Goal: Communication & Community: Answer question/provide support

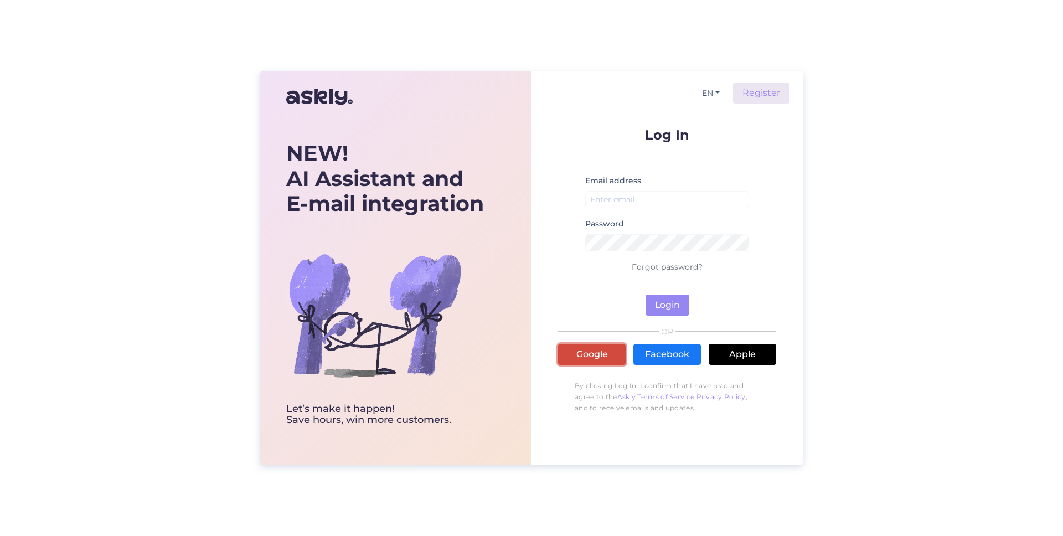
click at [586, 348] on link "Google" at bounding box center [592, 354] width 68 height 21
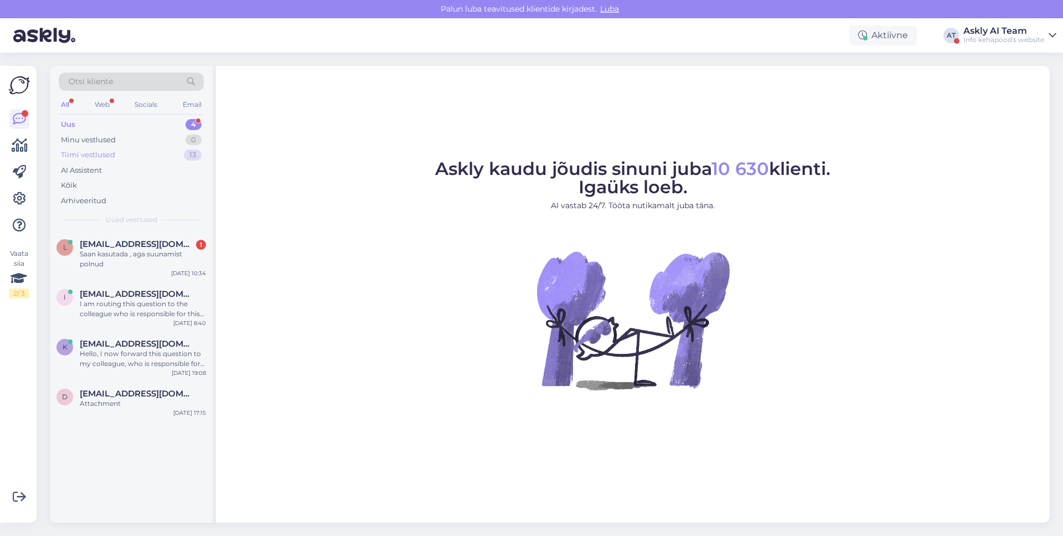
click at [166, 161] on div "Tiimi vestlused 13" at bounding box center [131, 154] width 145 height 15
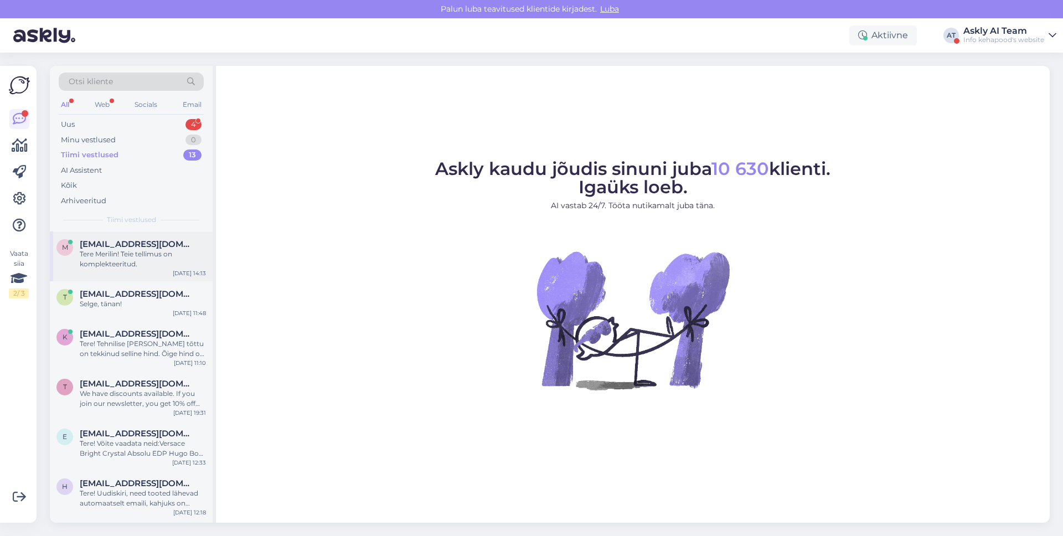
click at [128, 275] on div "m [EMAIL_ADDRESS][DOMAIN_NAME] [PERSON_NAME]! Teie tellimus on komplekteeritud.…" at bounding box center [131, 256] width 163 height 50
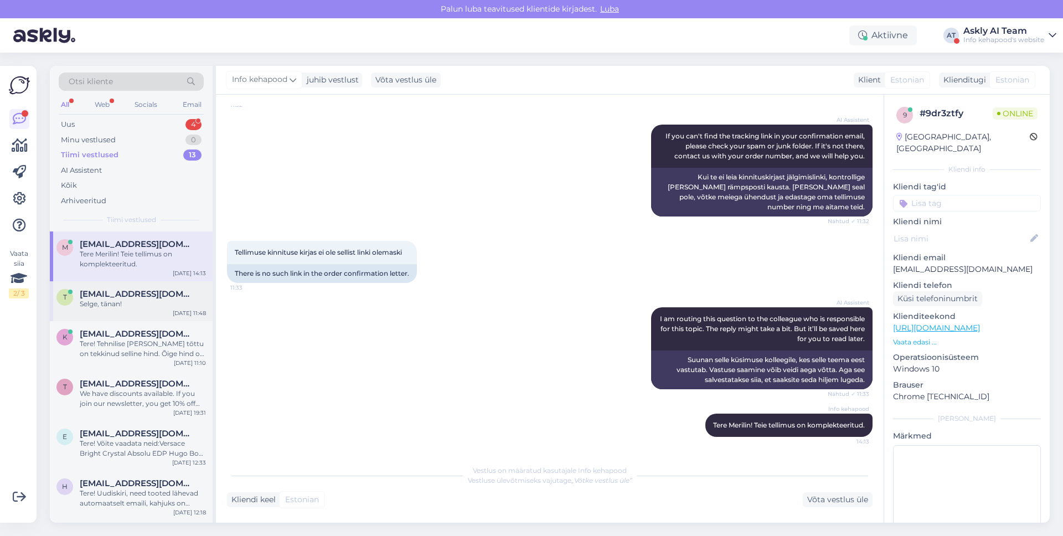
click at [125, 299] on div "Selge, tänan!" at bounding box center [143, 304] width 126 height 10
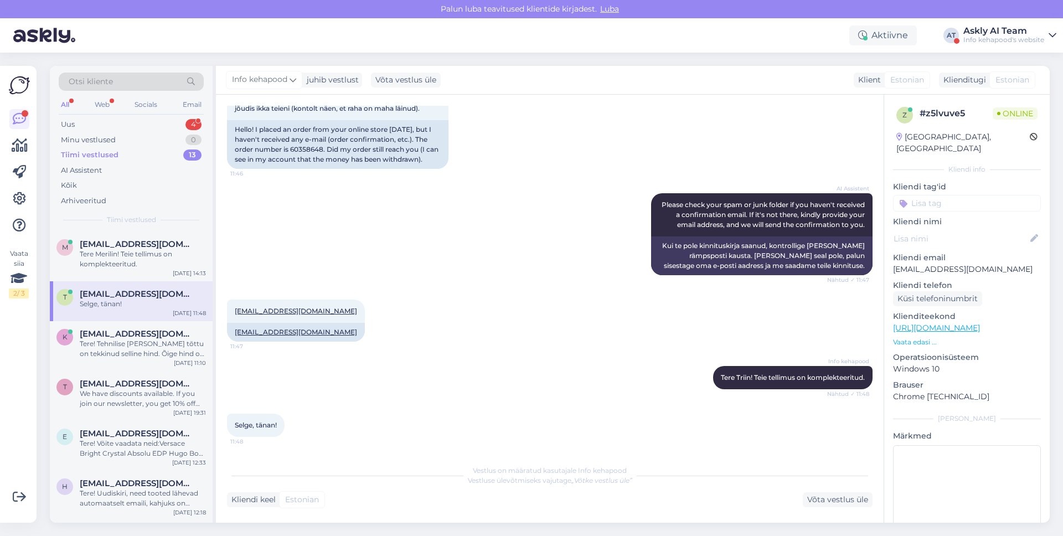
click at [963, 42] on div "Aktiivne AT Askly AI Team Info kehapood's website" at bounding box center [531, 35] width 1063 height 34
click at [963, 42] on div "Info kehapood's website" at bounding box center [1003, 39] width 81 height 9
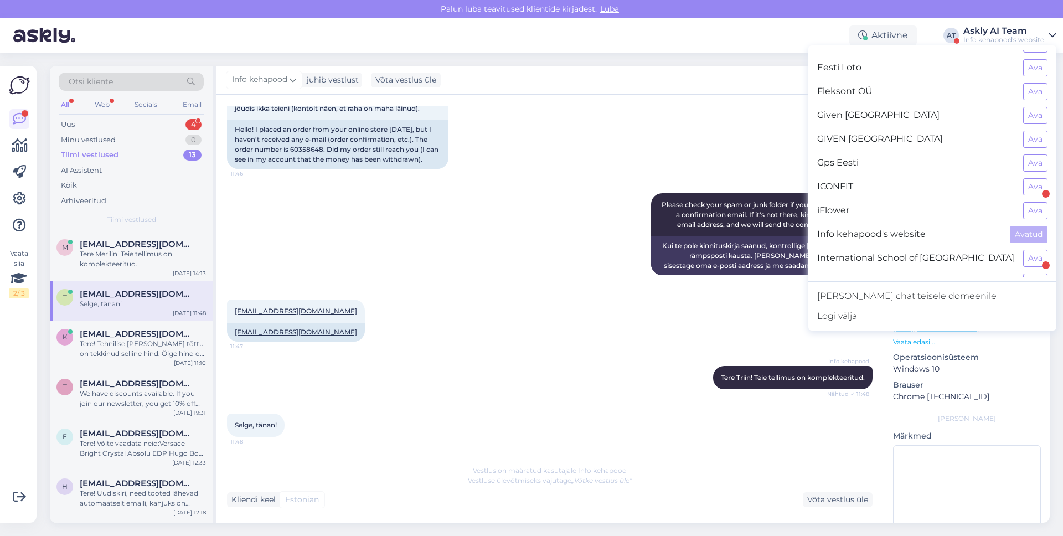
scroll to position [277, 0]
click at [1034, 68] on button "Ava" at bounding box center [1035, 69] width 24 height 17
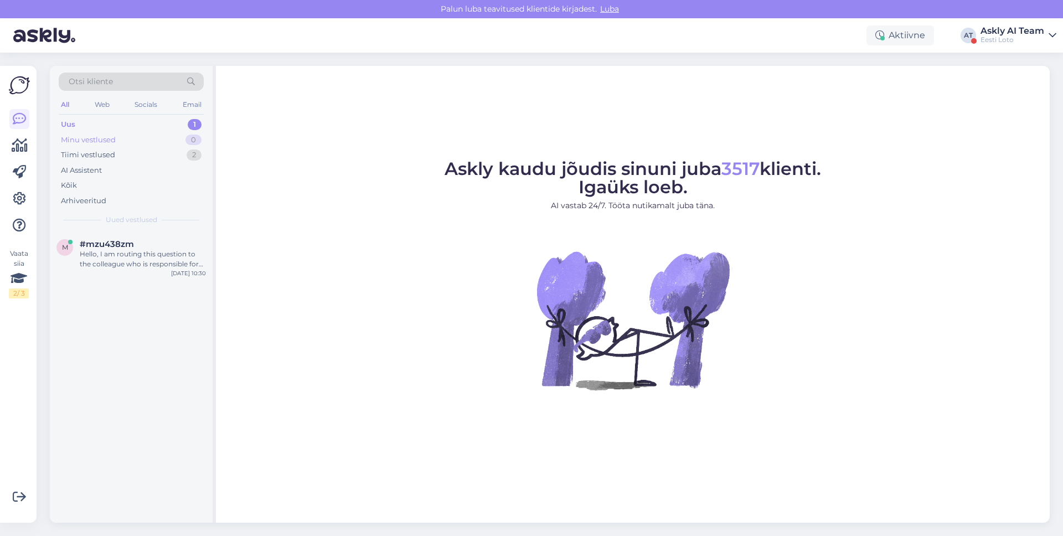
click at [176, 136] on div "Minu vestlused 0" at bounding box center [131, 139] width 145 height 15
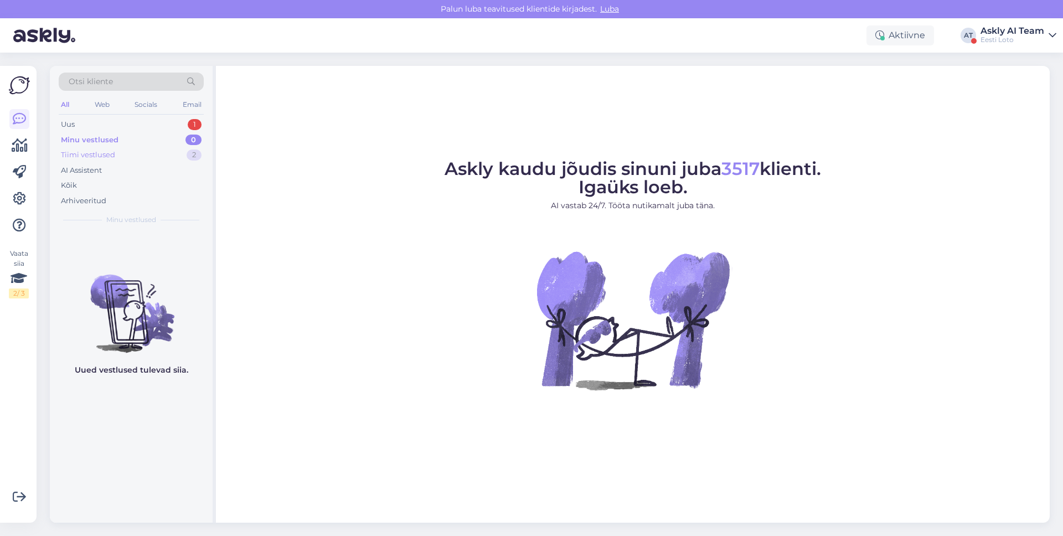
click at [162, 157] on div "Tiimi vestlused 2" at bounding box center [131, 154] width 145 height 15
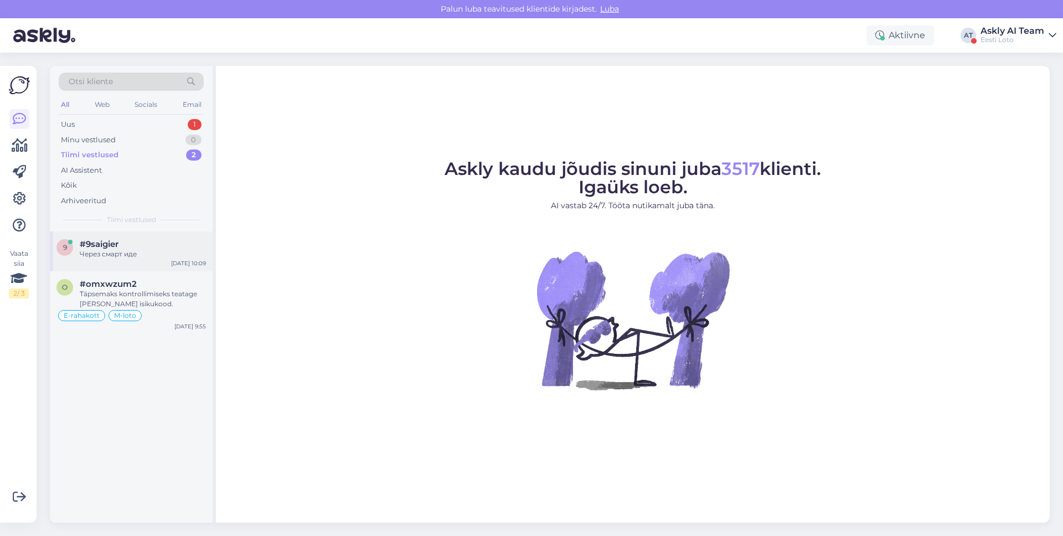
click at [141, 246] on div "#9saigier" at bounding box center [143, 244] width 126 height 10
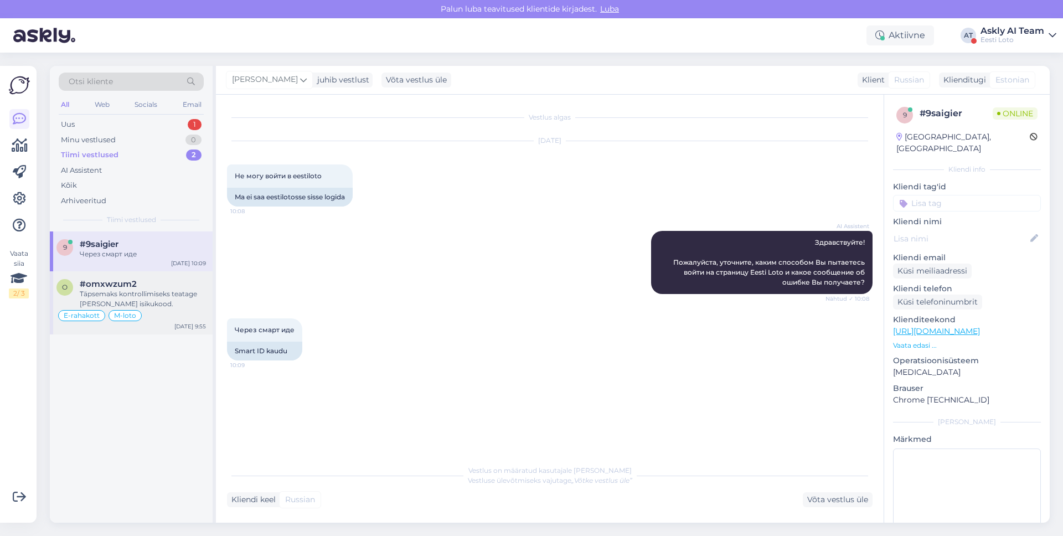
click at [136, 277] on div "o #omxwzum2 Täpsemaks kontrollimiseks teatage meile oma isikukood. E-rahakott M…" at bounding box center [131, 302] width 163 height 63
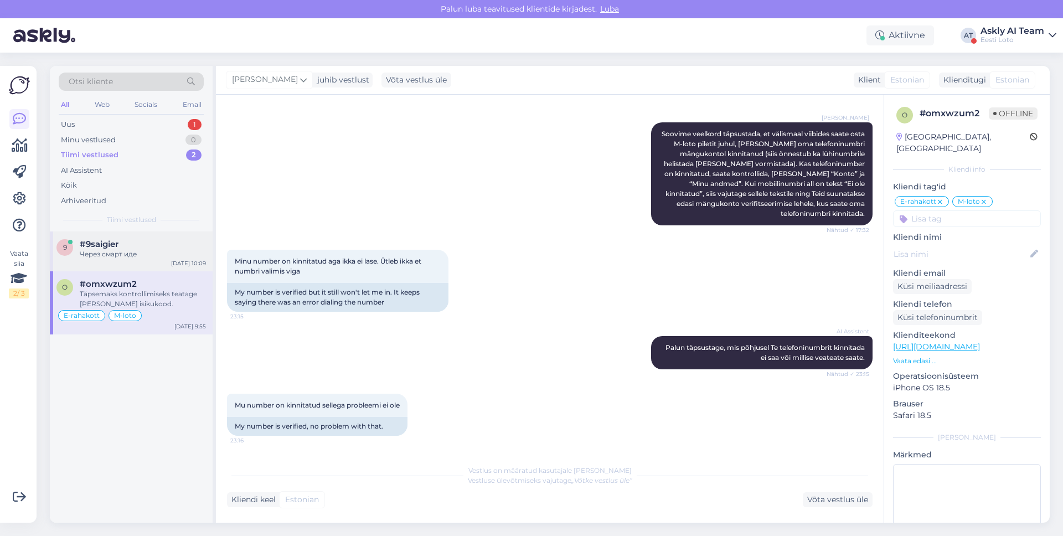
click at [142, 255] on div "Через смарт иде" at bounding box center [143, 254] width 126 height 10
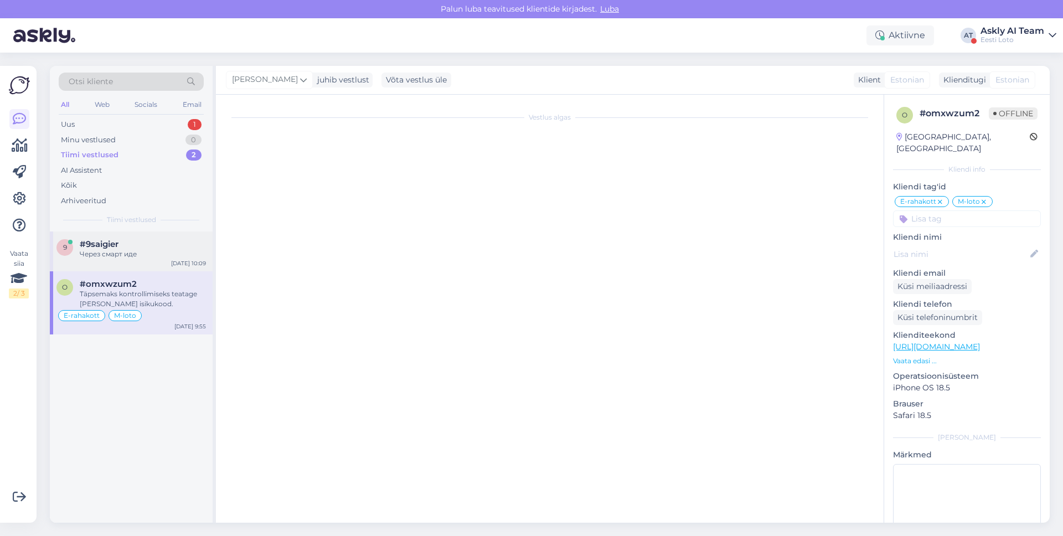
scroll to position [0, 0]
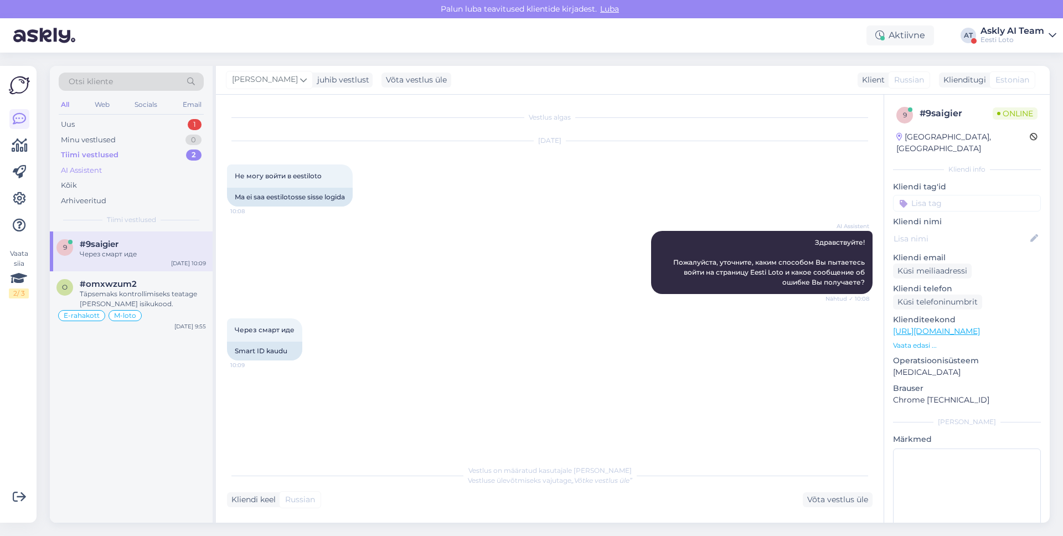
click at [121, 166] on div "AI Assistent" at bounding box center [131, 170] width 145 height 15
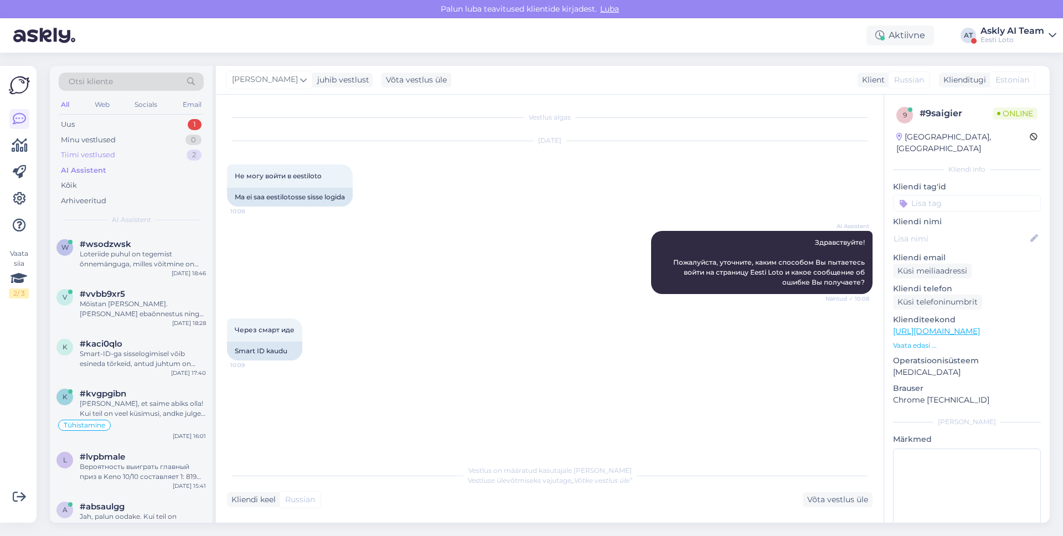
click at [125, 154] on div "Tiimi vestlused 2" at bounding box center [131, 154] width 145 height 15
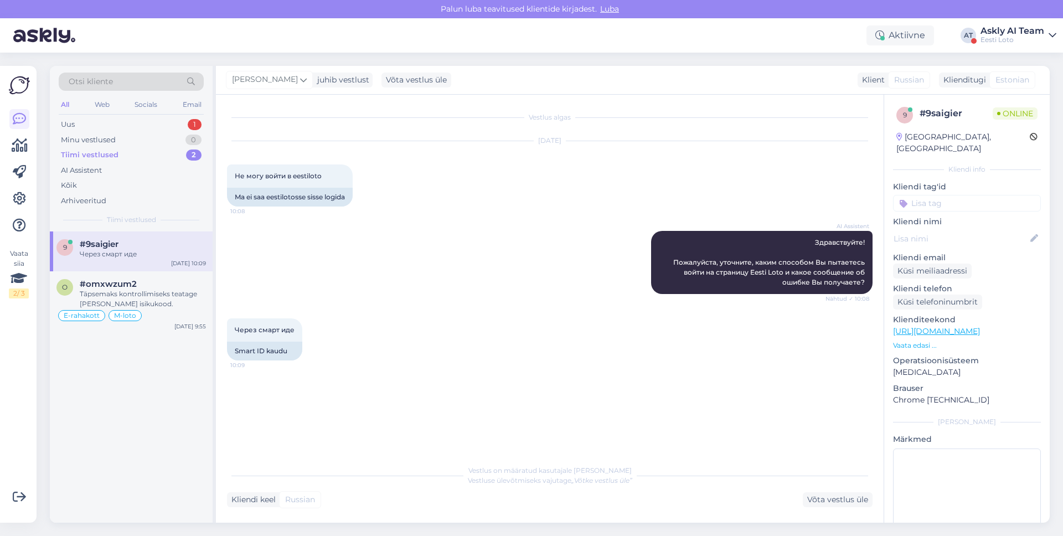
click at [122, 243] on div "#9saigier" at bounding box center [143, 244] width 126 height 10
click at [110, 287] on span "#omxwzum2" at bounding box center [108, 284] width 57 height 10
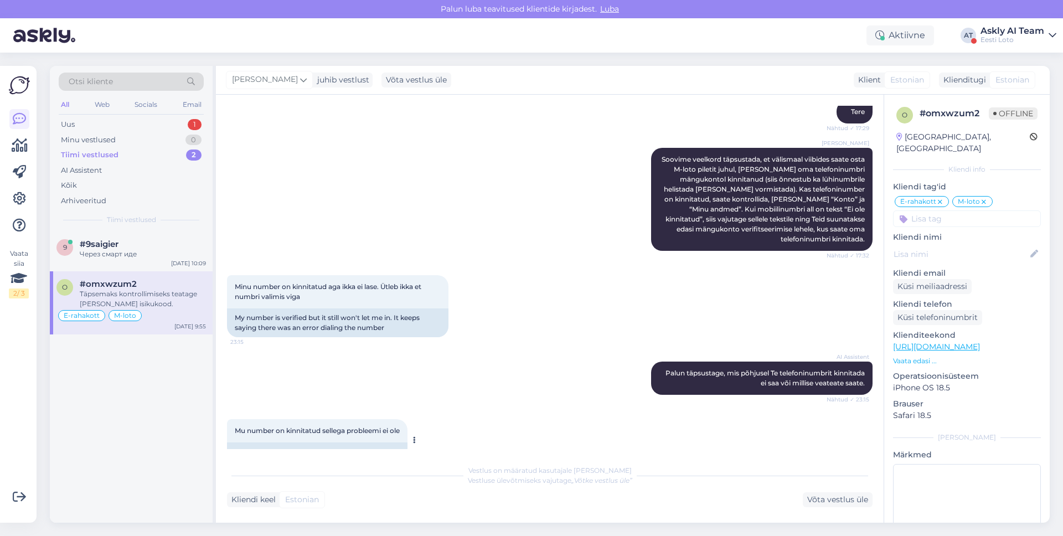
scroll to position [3630, 0]
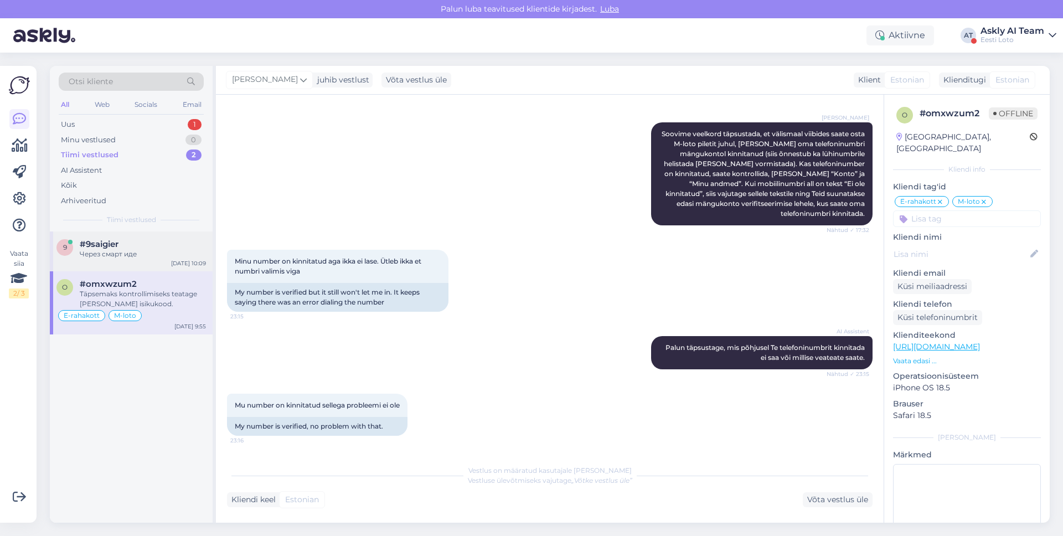
click at [156, 259] on div "9 #9saigier Через смарт иде Oct 1 10:09" at bounding box center [131, 251] width 163 height 40
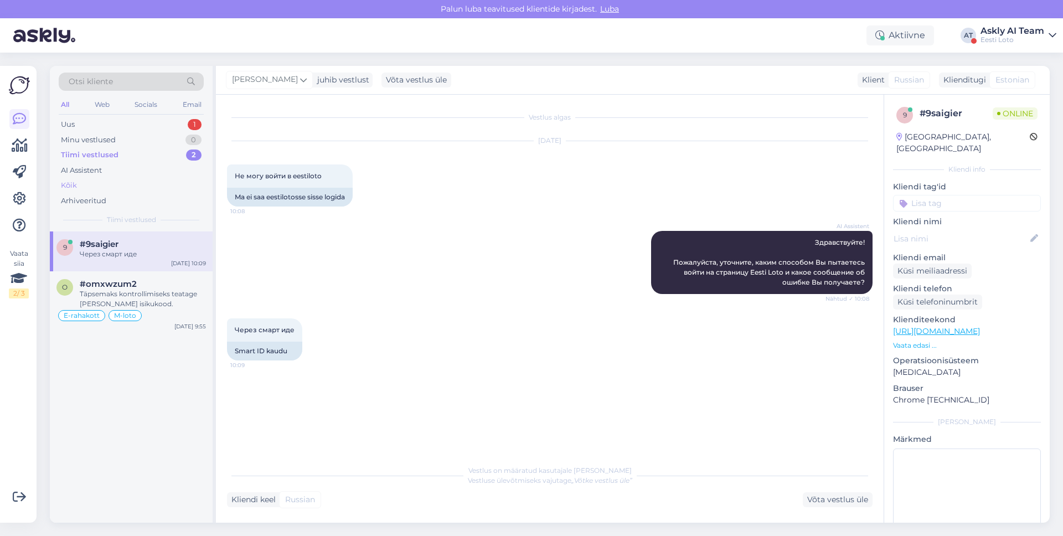
click at [96, 178] on div "Kõik" at bounding box center [131, 185] width 145 height 15
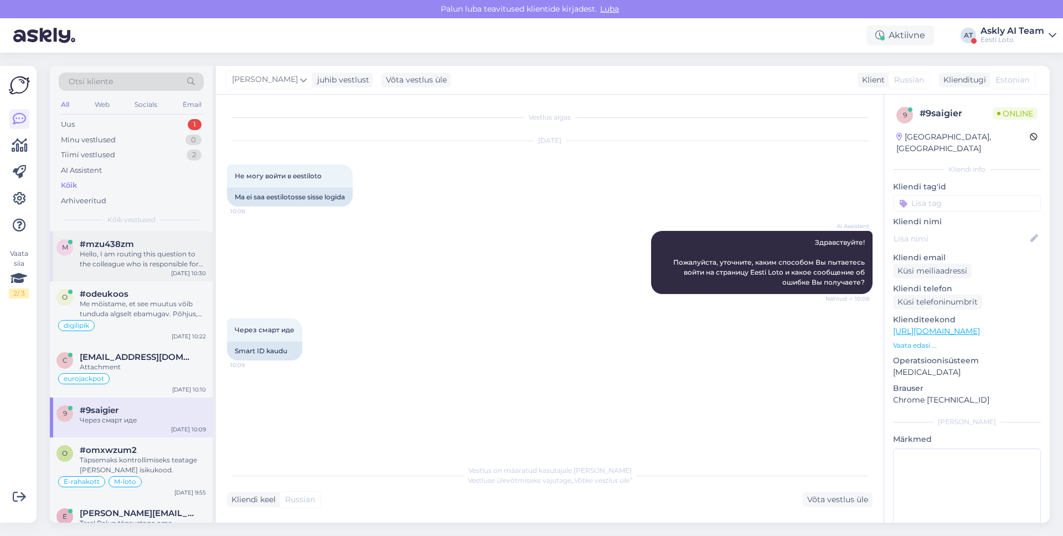
click at [138, 264] on div "Hello, I am routing this question to the colleague who is responsible for this …" at bounding box center [143, 259] width 126 height 20
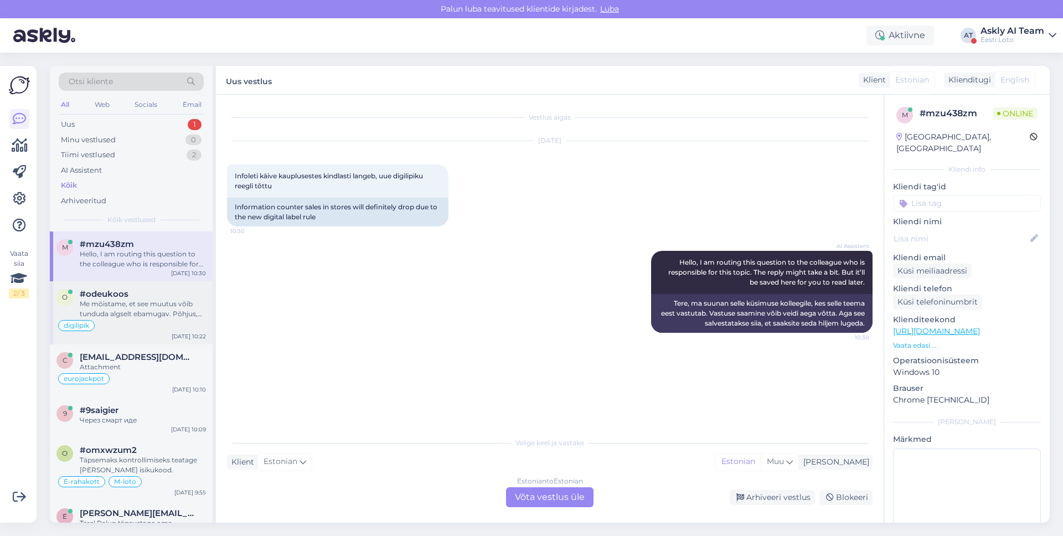
click at [166, 328] on div "digilipik" at bounding box center [130, 325] width 149 height 13
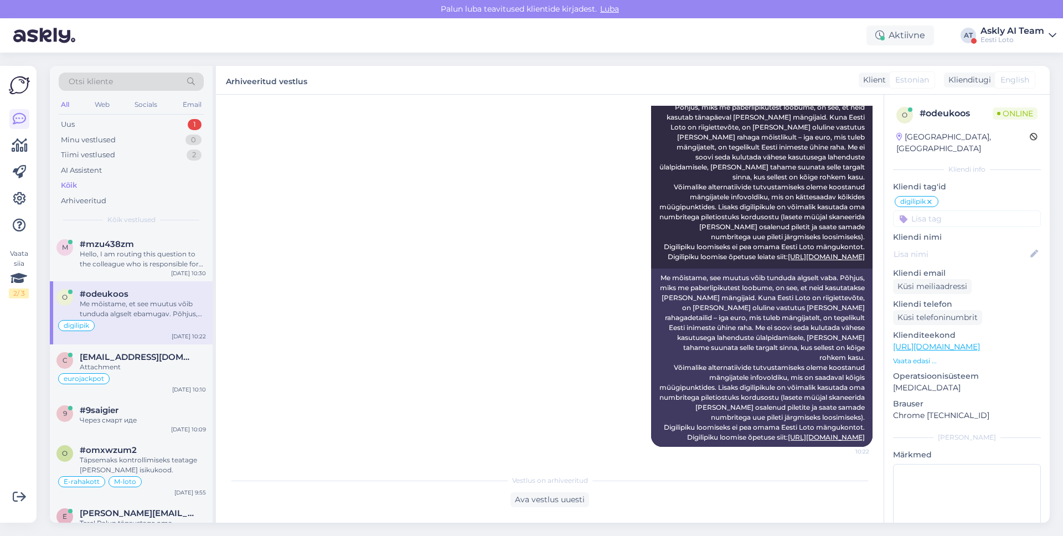
scroll to position [596, 0]
click at [162, 367] on div "Attachment" at bounding box center [143, 367] width 126 height 10
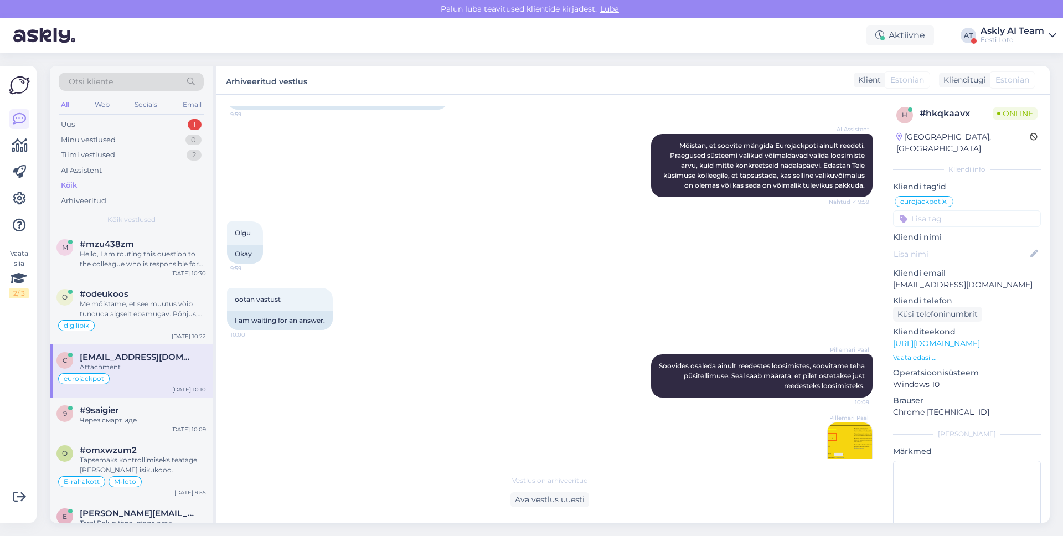
scroll to position [331, 0]
click at [137, 428] on div "9 #9saigier Через смарт иде Oct 1 10:09" at bounding box center [131, 417] width 163 height 40
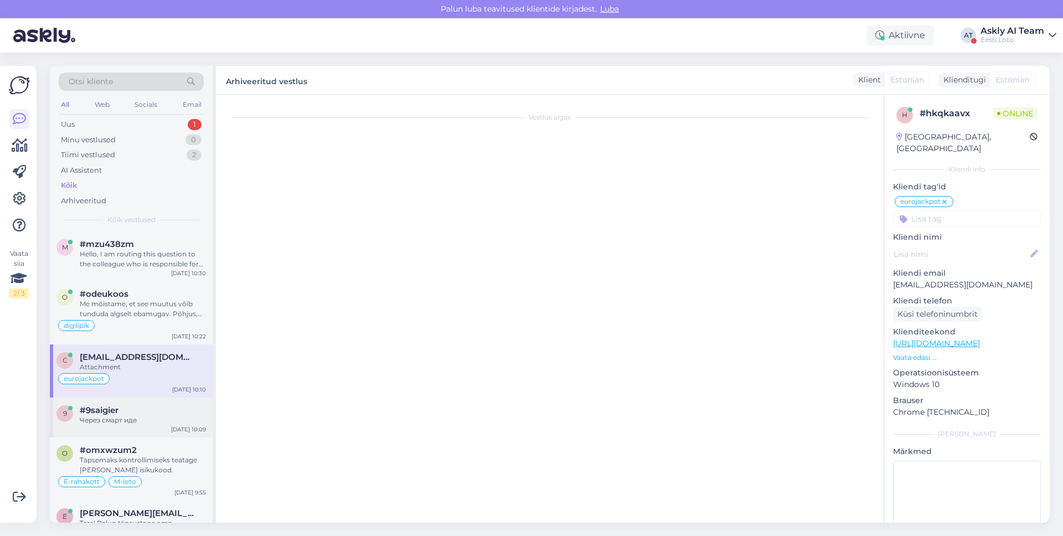
scroll to position [0, 0]
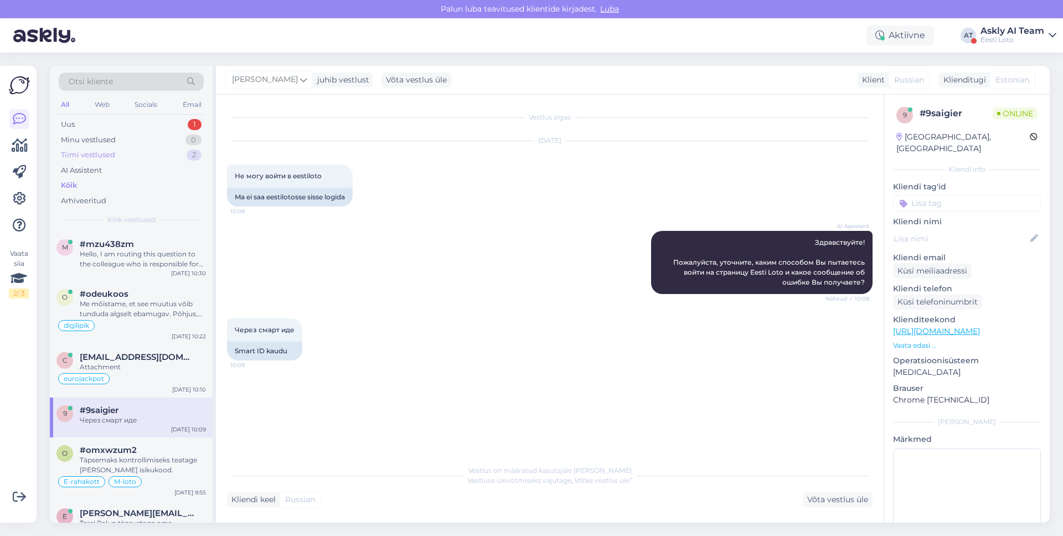
click at [139, 149] on div "Tiimi vestlused 2" at bounding box center [131, 154] width 145 height 15
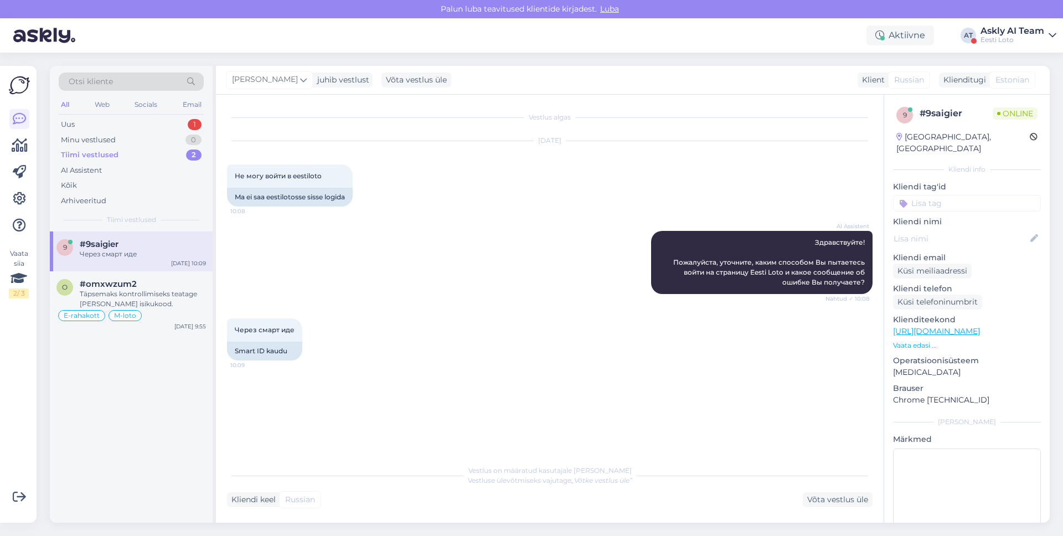
click at [139, 251] on div "Через смарт иде" at bounding box center [143, 254] width 126 height 10
click at [131, 284] on span "#omxwzum2" at bounding box center [108, 284] width 57 height 10
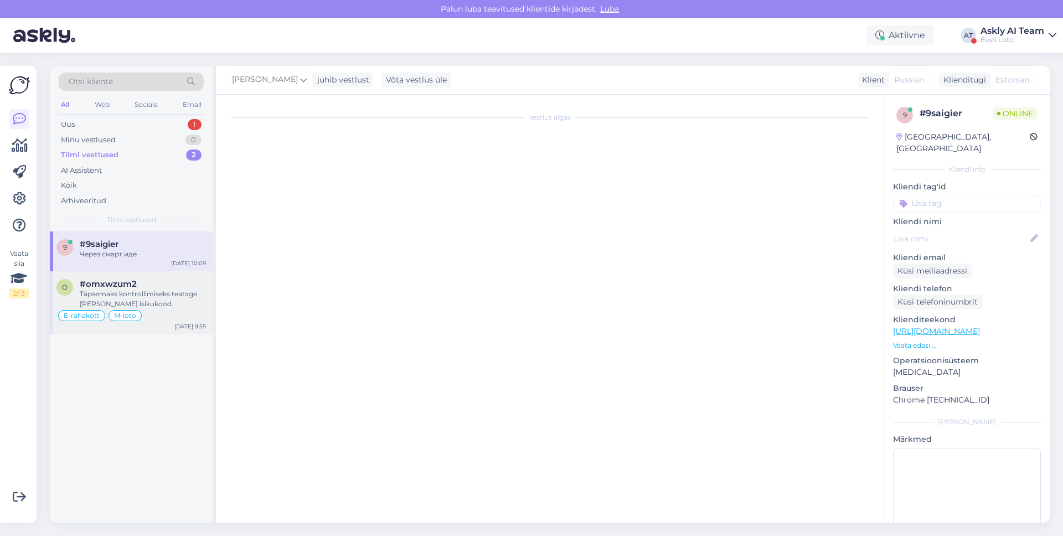
scroll to position [3630, 0]
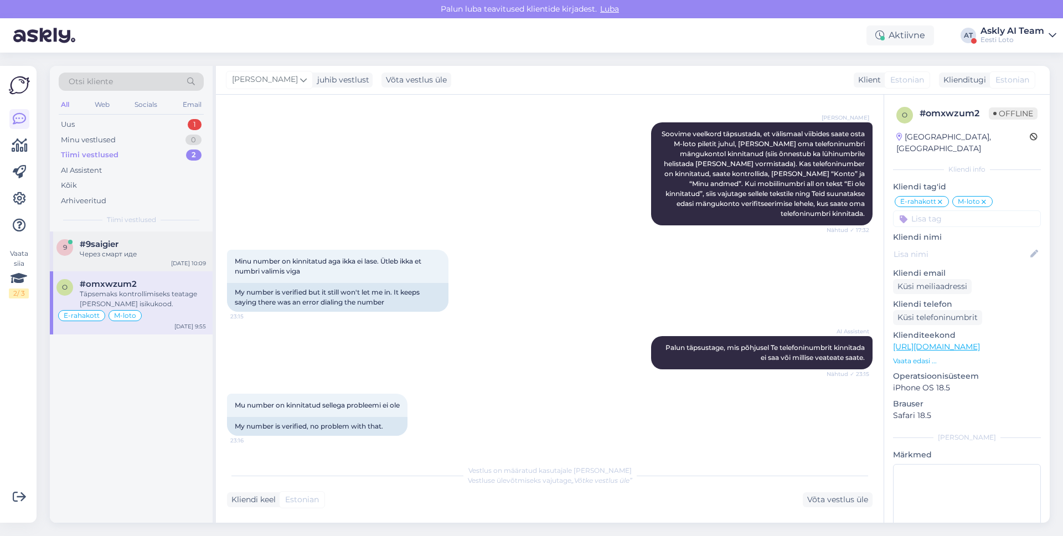
click at [198, 261] on div "Oct 1 10:09" at bounding box center [188, 263] width 35 height 8
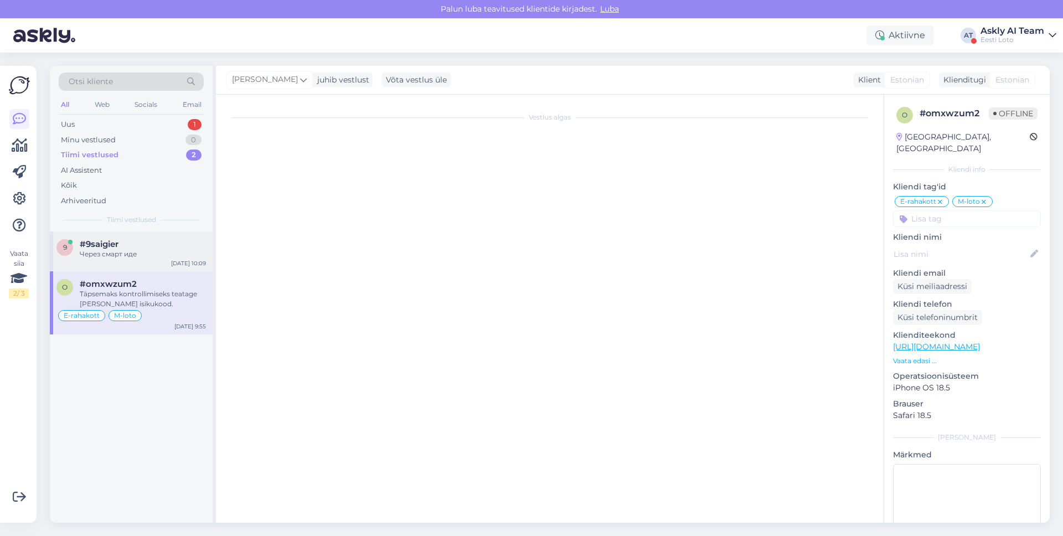
scroll to position [0, 0]
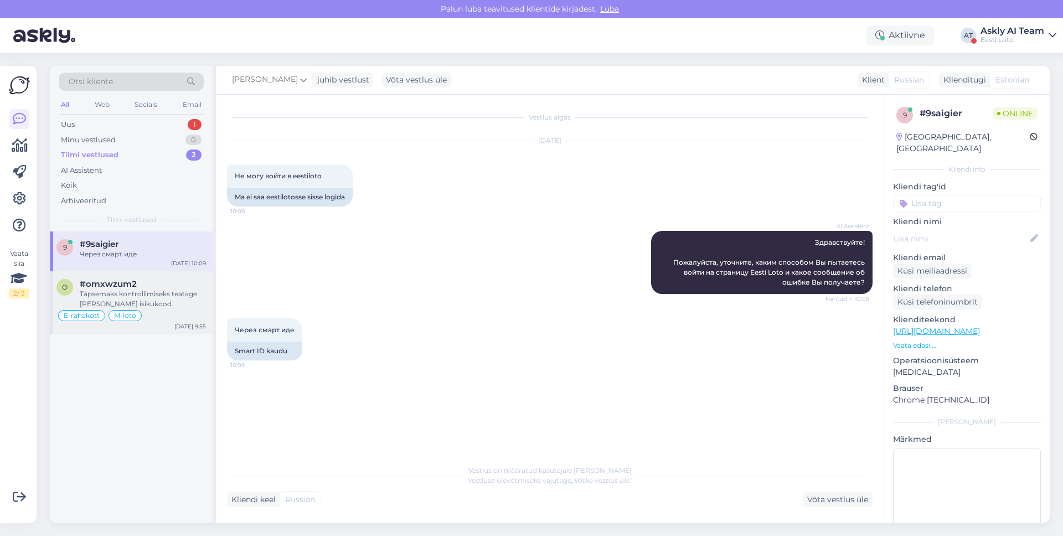
click at [193, 290] on div "Täpsemaks kontrollimiseks teatage meile oma isikukood." at bounding box center [143, 299] width 126 height 20
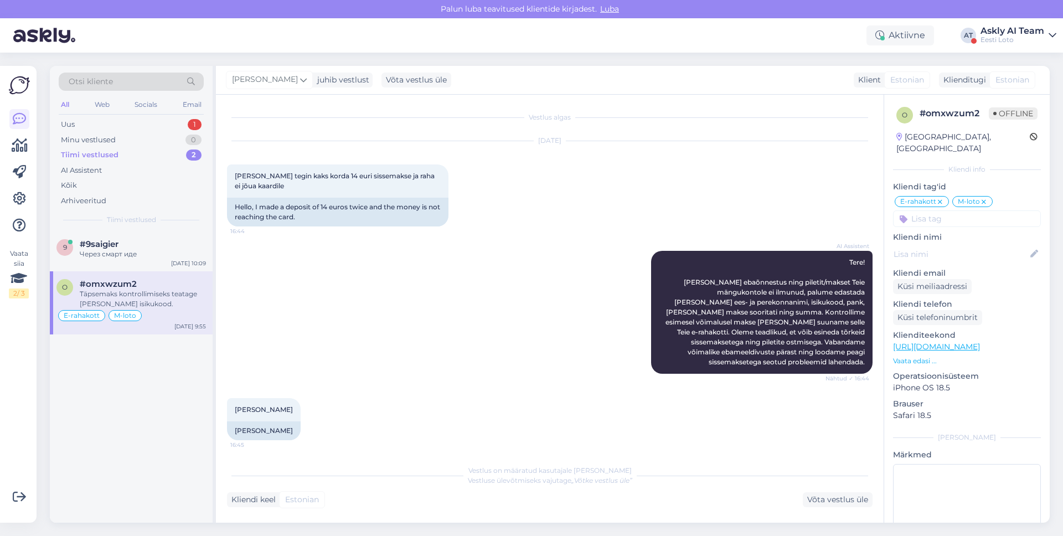
scroll to position [3630, 0]
